Goal: Transaction & Acquisition: Purchase product/service

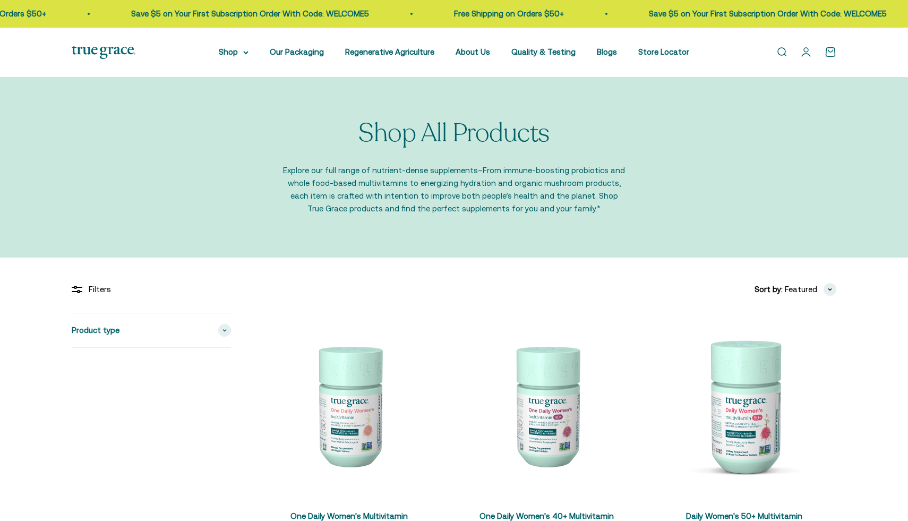
click at [810, 54] on link "Open account page" at bounding box center [806, 52] width 12 height 12
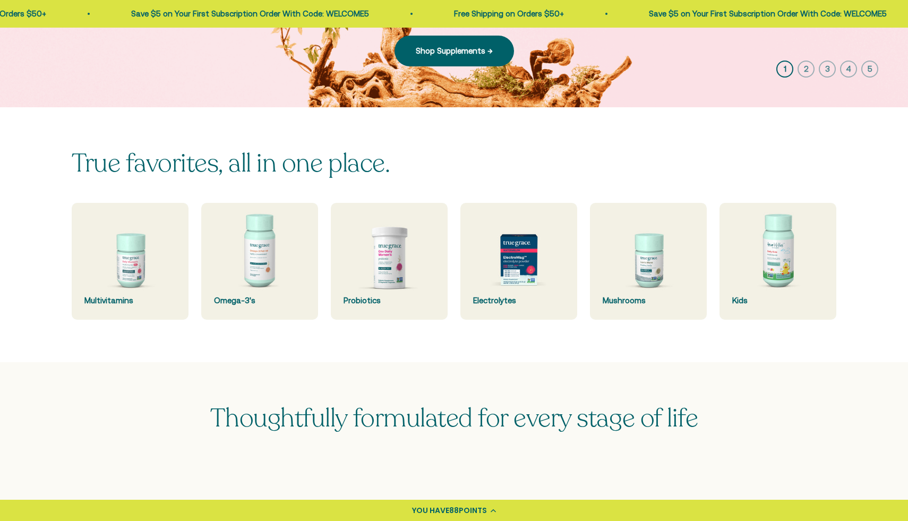
scroll to position [219, 0]
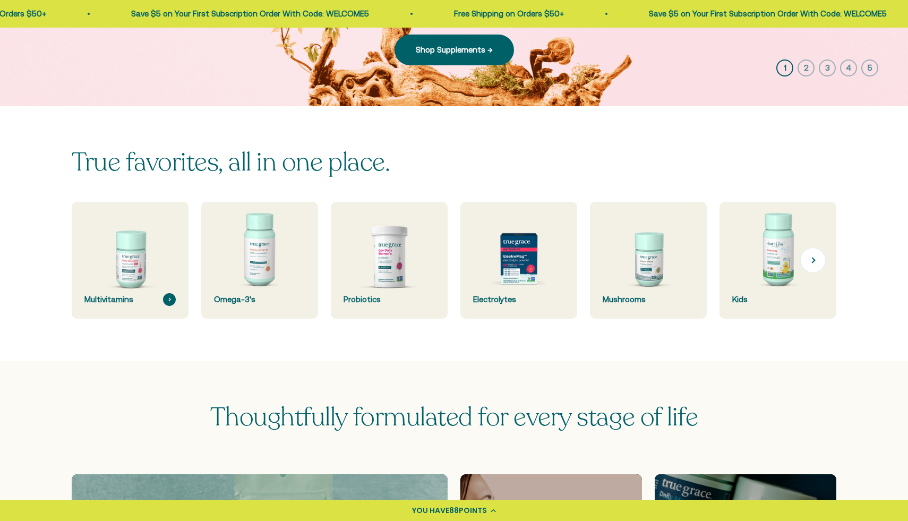
click at [144, 251] on img at bounding box center [130, 261] width 124 height 124
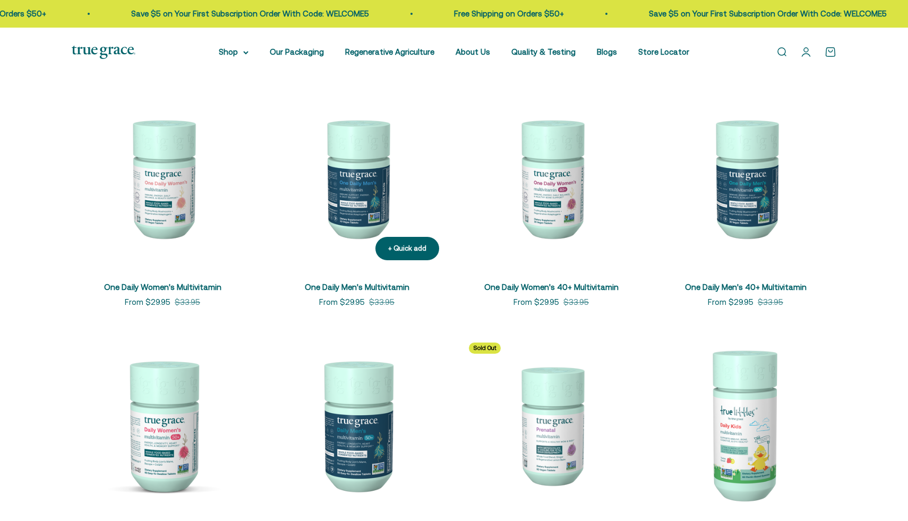
scroll to position [201, 0]
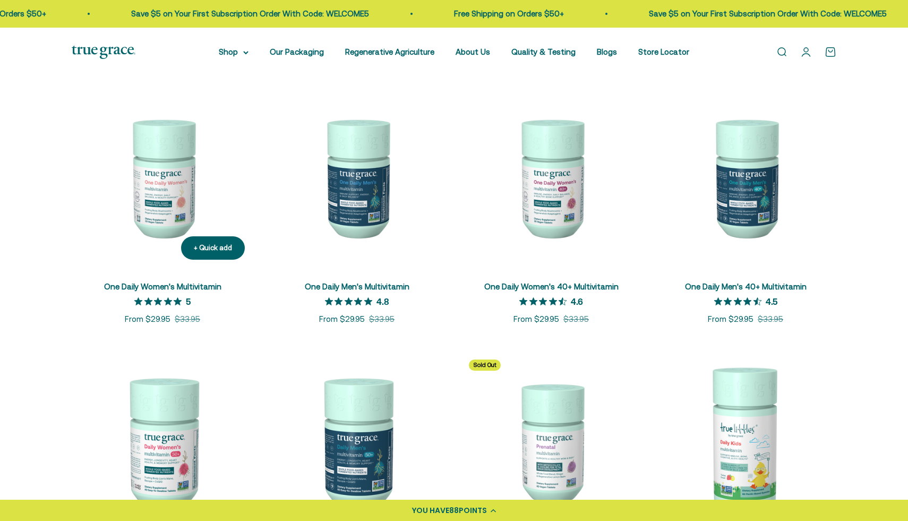
click at [171, 187] on img at bounding box center [163, 178] width 182 height 182
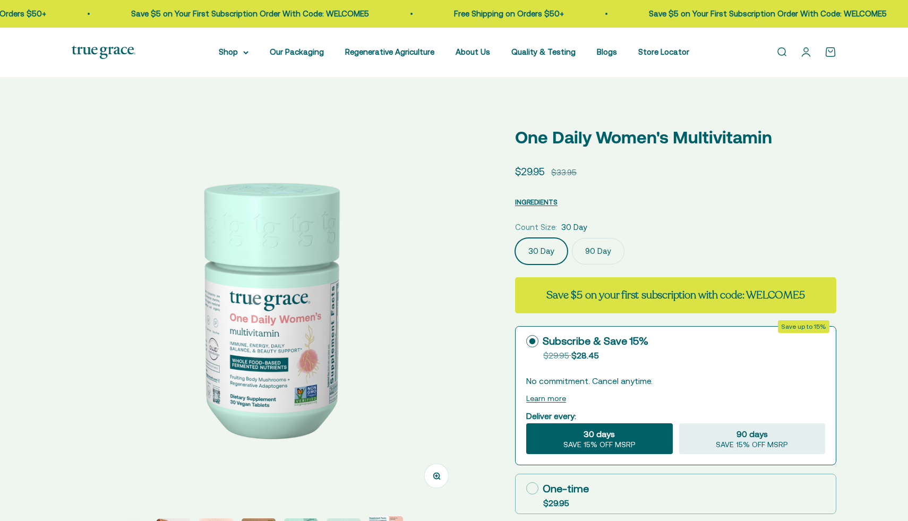
select select "3"
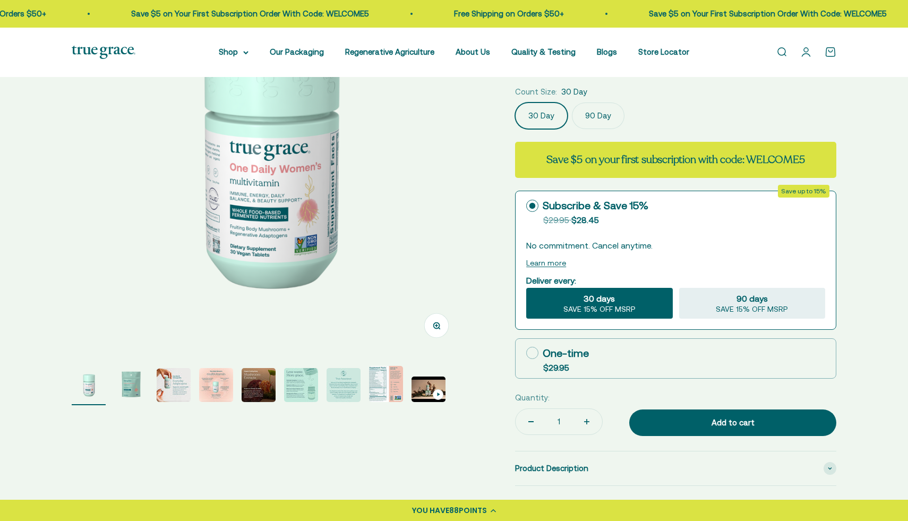
scroll to position [149, 0]
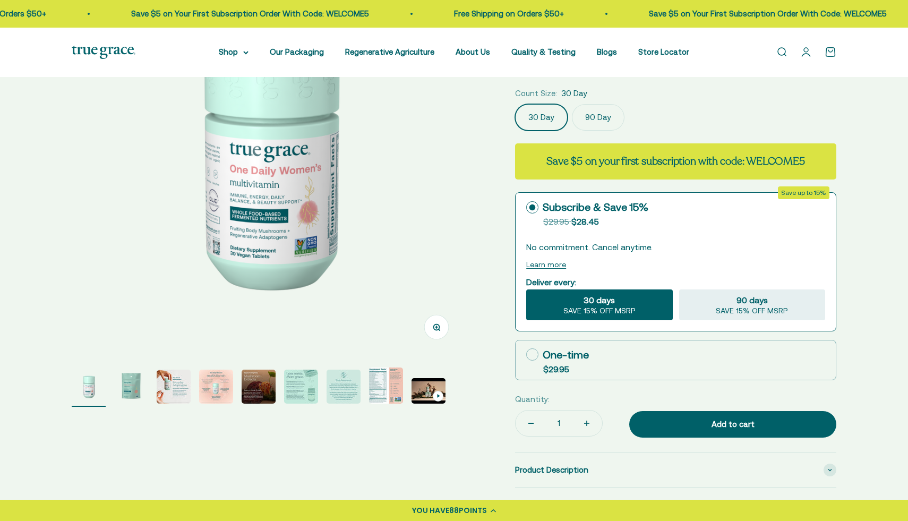
click at [536, 353] on icon at bounding box center [532, 354] width 12 height 12
click at [526, 354] on input "One-time $29.95" at bounding box center [526, 354] width 1 height 1
radio input "true"
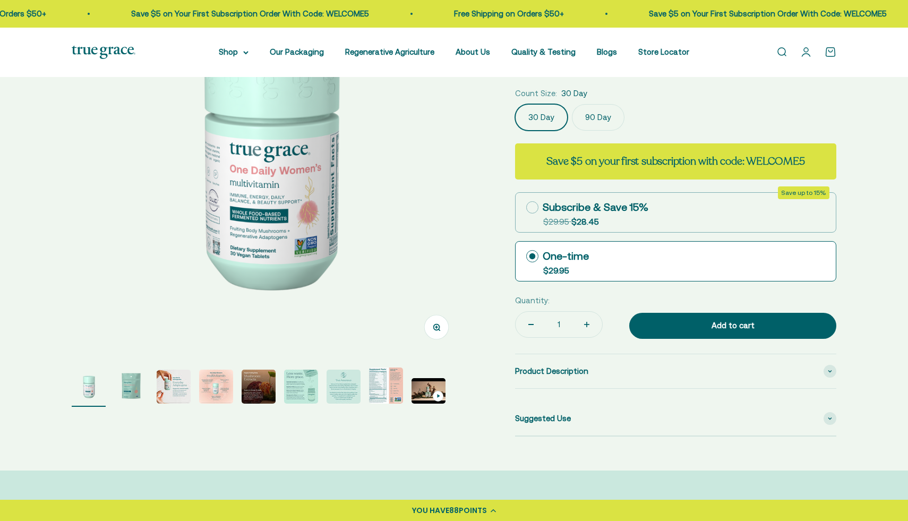
click at [607, 117] on label "90 Day" at bounding box center [598, 117] width 53 height 27
click at [515, 104] on input "90 Day" at bounding box center [514, 104] width 1 height 1
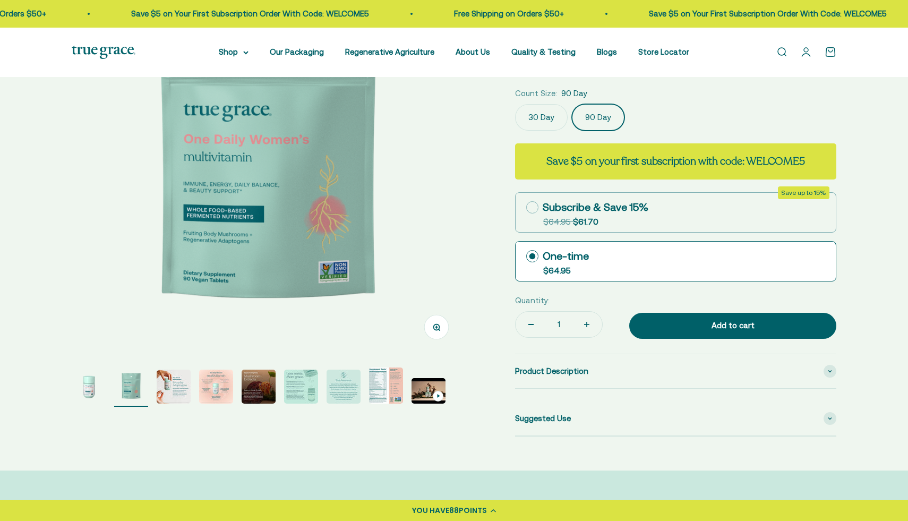
click at [544, 123] on label "30 Day" at bounding box center [541, 117] width 53 height 27
click at [515, 104] on input "30 Day" at bounding box center [514, 104] width 1 height 1
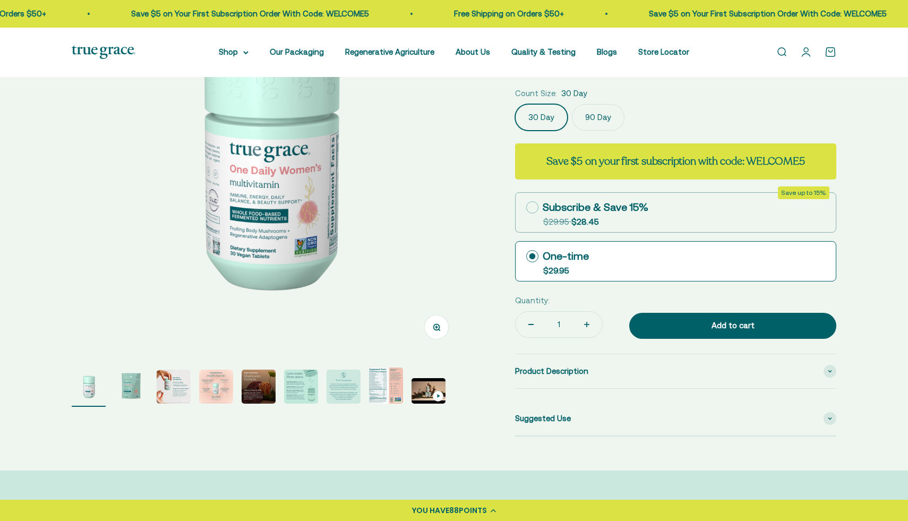
click at [607, 115] on label "90 Day" at bounding box center [598, 117] width 53 height 27
click at [515, 104] on input "90 Day" at bounding box center [514, 104] width 1 height 1
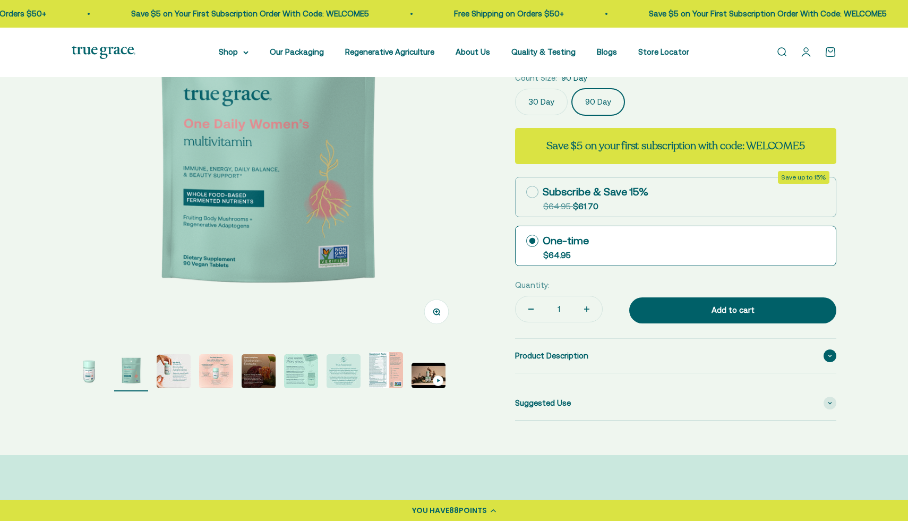
scroll to position [165, 0]
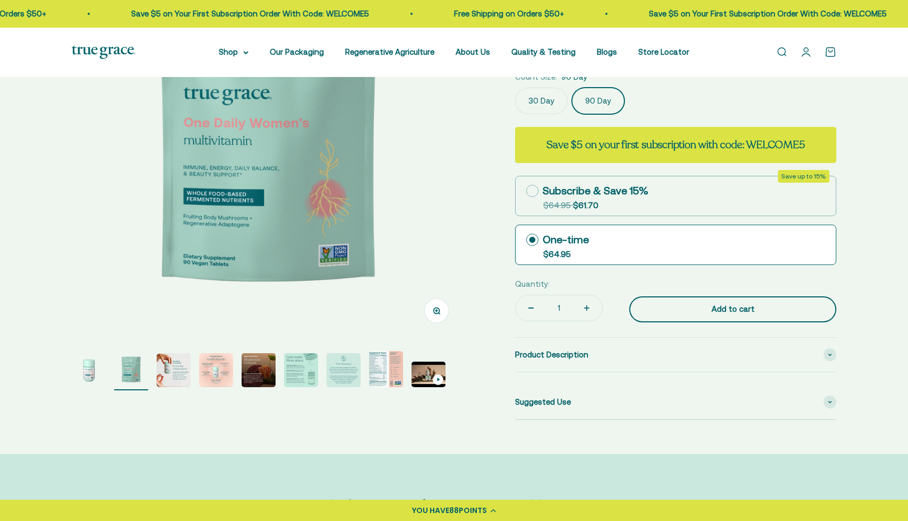
click at [738, 310] on div "Add to cart" at bounding box center [732, 309] width 165 height 13
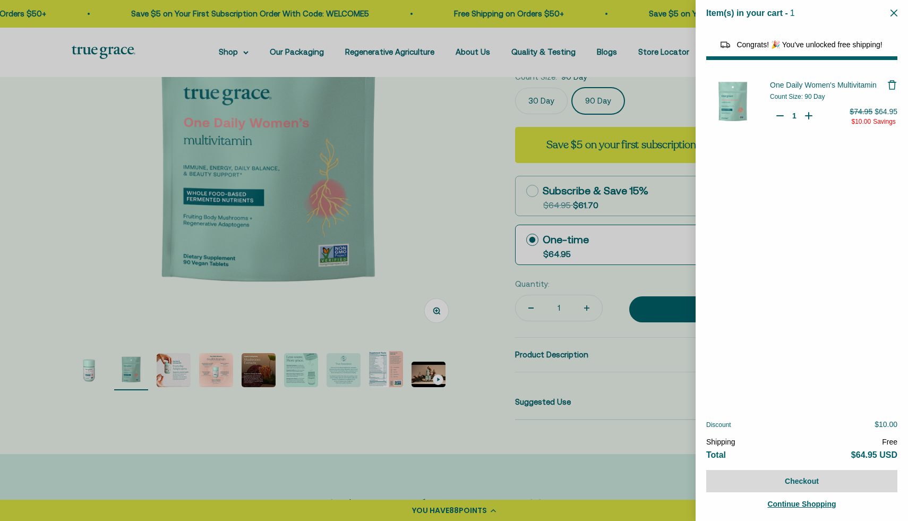
select select "40058329235648"
select select "44878154563798"
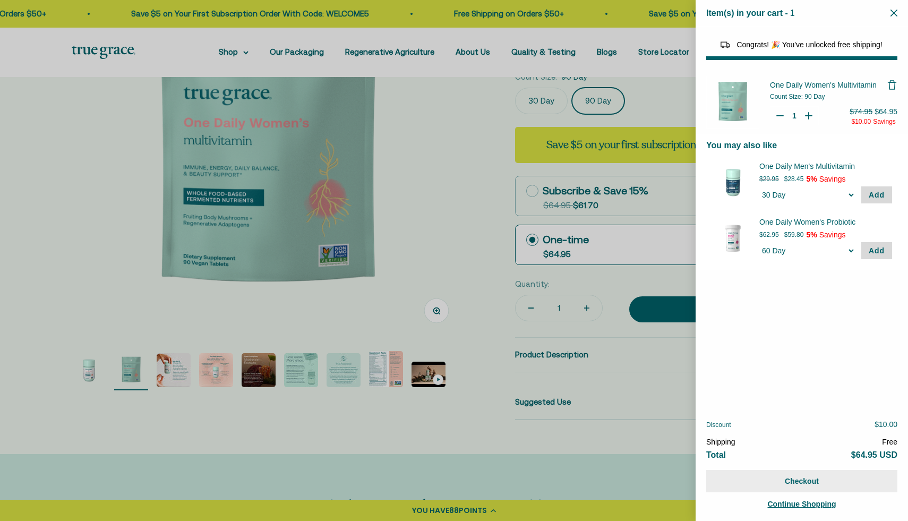
click at [813, 483] on button "Checkout" at bounding box center [801, 481] width 191 height 22
